Goal: Information Seeking & Learning: Learn about a topic

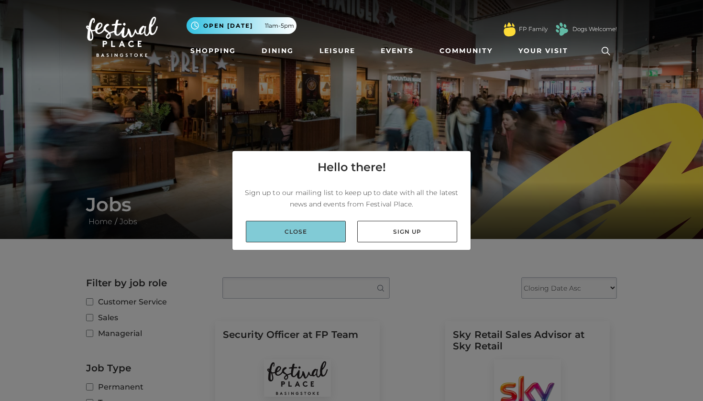
click at [321, 226] on link "Close" at bounding box center [296, 232] width 100 height 22
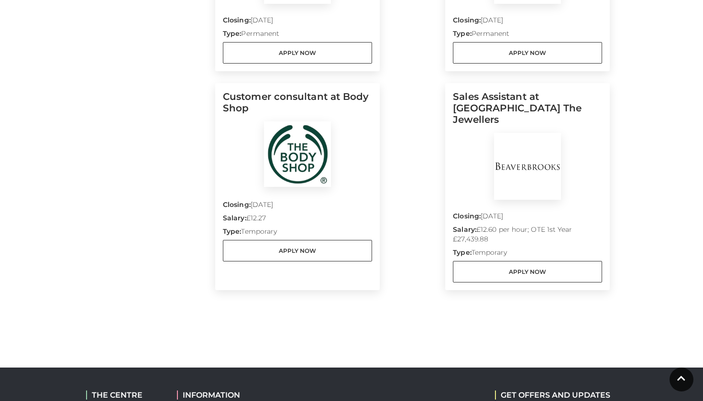
scroll to position [841, 0]
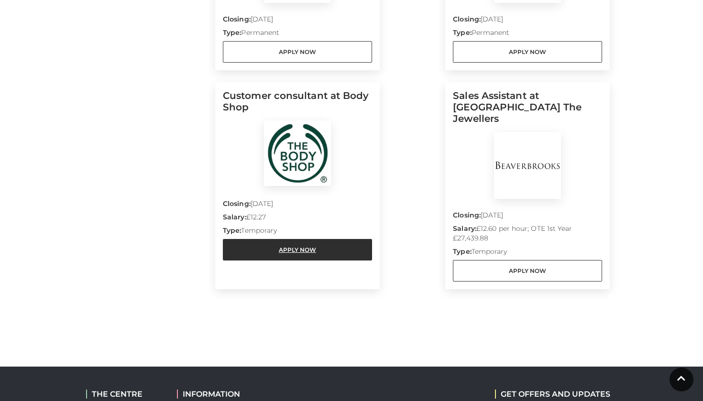
click at [308, 252] on link "Apply Now" at bounding box center [297, 250] width 149 height 22
click at [299, 251] on link "Apply Now" at bounding box center [297, 250] width 149 height 22
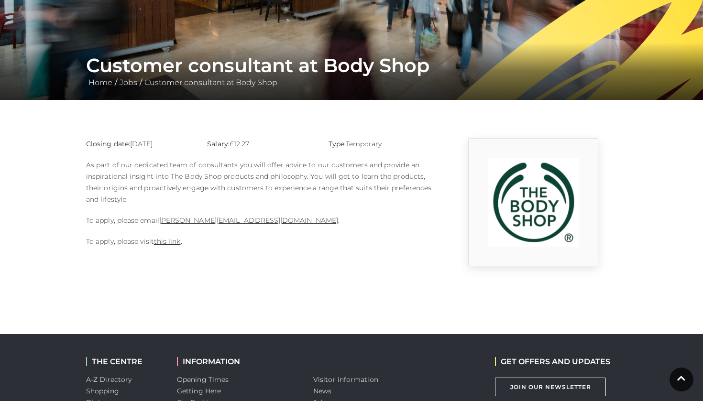
scroll to position [138, 0]
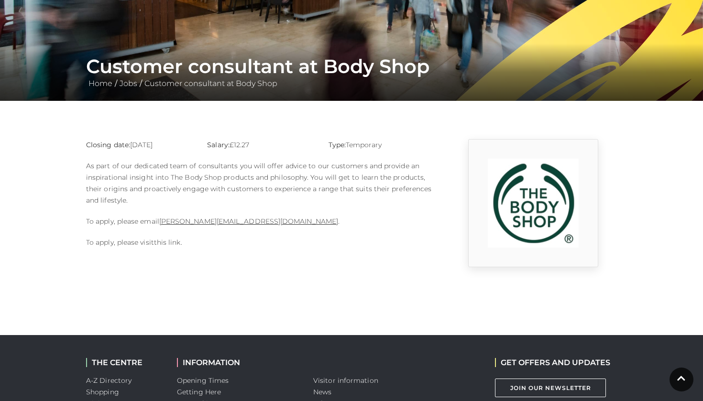
click at [160, 246] on link "this link" at bounding box center [167, 242] width 27 height 9
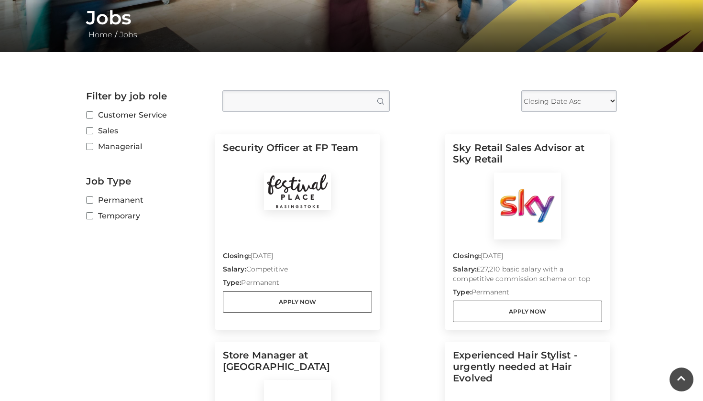
scroll to position [190, 0]
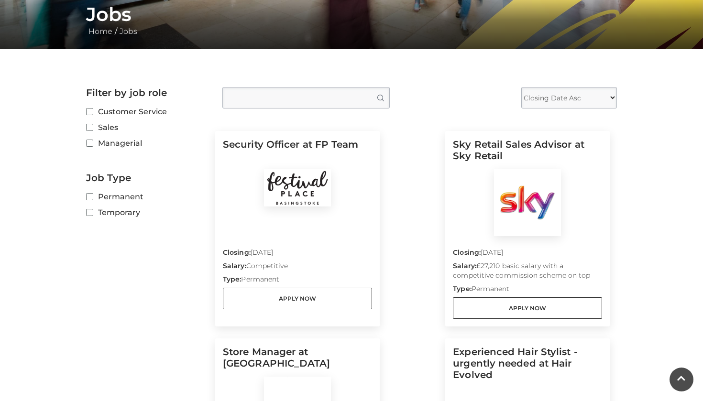
click at [326, 88] on input "Type job position" at bounding box center [305, 98] width 167 height 22
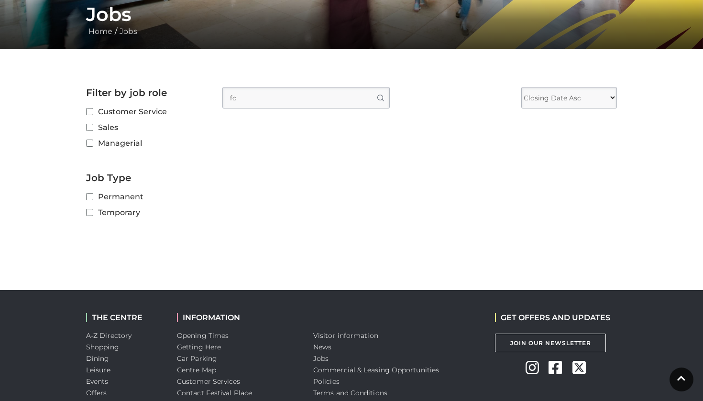
type input "f"
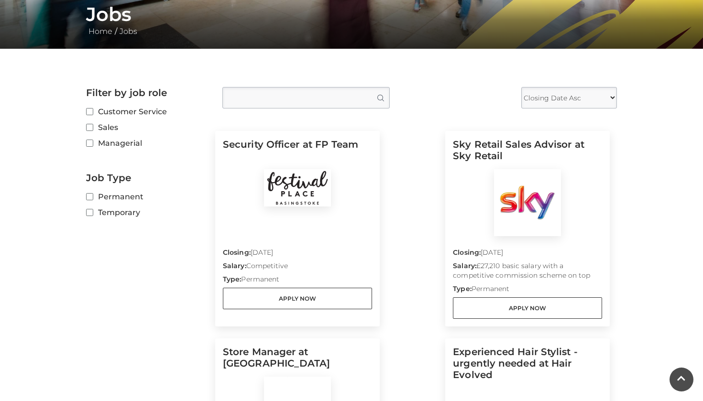
click at [127, 111] on label "Customer Service" at bounding box center [147, 112] width 122 height 12
click at [92, 111] on input "Customer Service" at bounding box center [89, 112] width 6 height 6
checkbox input "true"
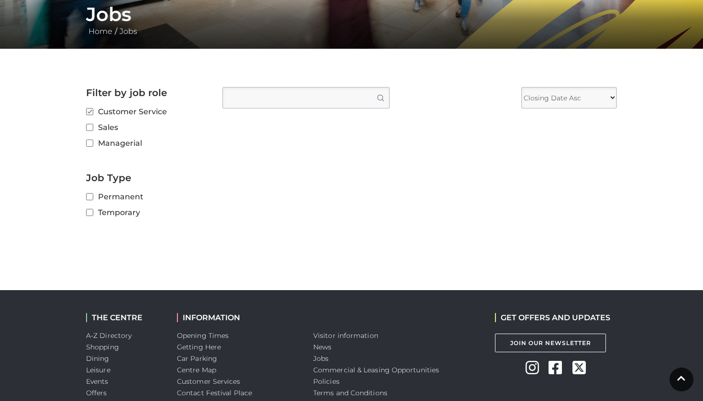
click at [90, 128] on input "Sales" at bounding box center [89, 128] width 6 height 6
checkbox input "true"
checkbox input "false"
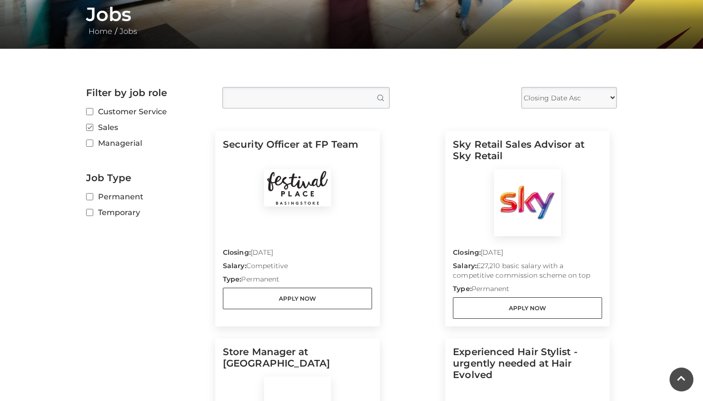
click at [91, 144] on input "Managerial" at bounding box center [89, 144] width 6 height 6
checkbox input "true"
checkbox input "false"
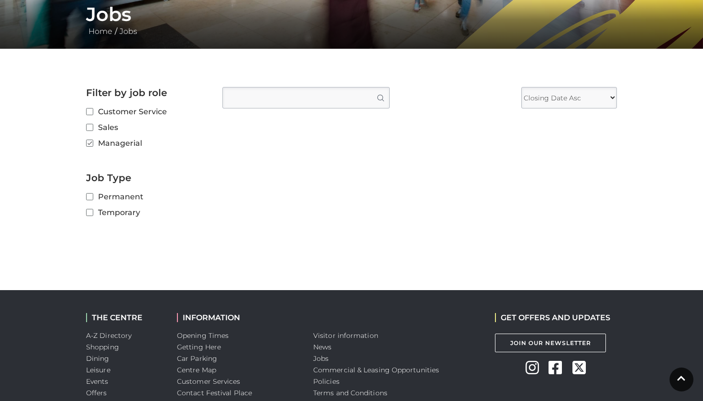
click at [91, 201] on label "Permanent" at bounding box center [147, 197] width 122 height 12
click at [91, 200] on input "Permanent" at bounding box center [89, 197] width 6 height 6
checkbox input "true"
click at [91, 214] on input "Temporary" at bounding box center [89, 213] width 6 height 6
checkbox input "true"
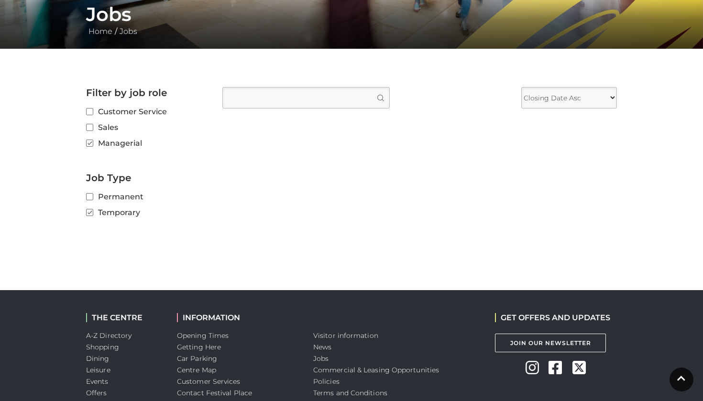
checkbox input "false"
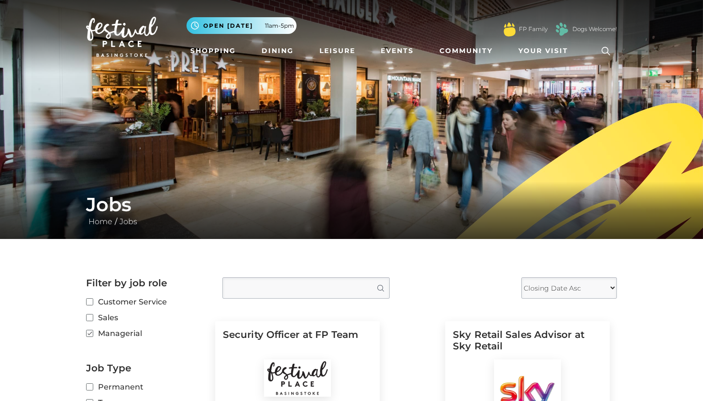
scroll to position [0, 0]
